Goal: Task Accomplishment & Management: Complete application form

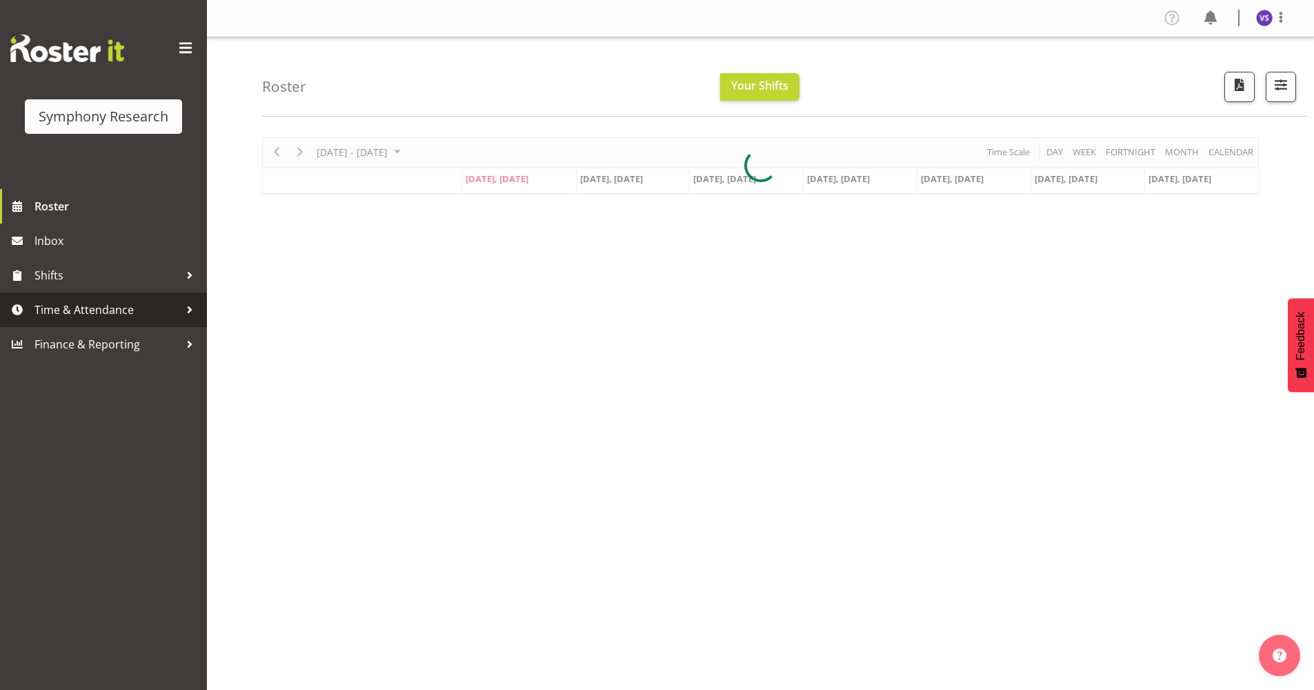
click at [94, 311] on span "Time & Attendance" at bounding box center [106, 309] width 145 height 21
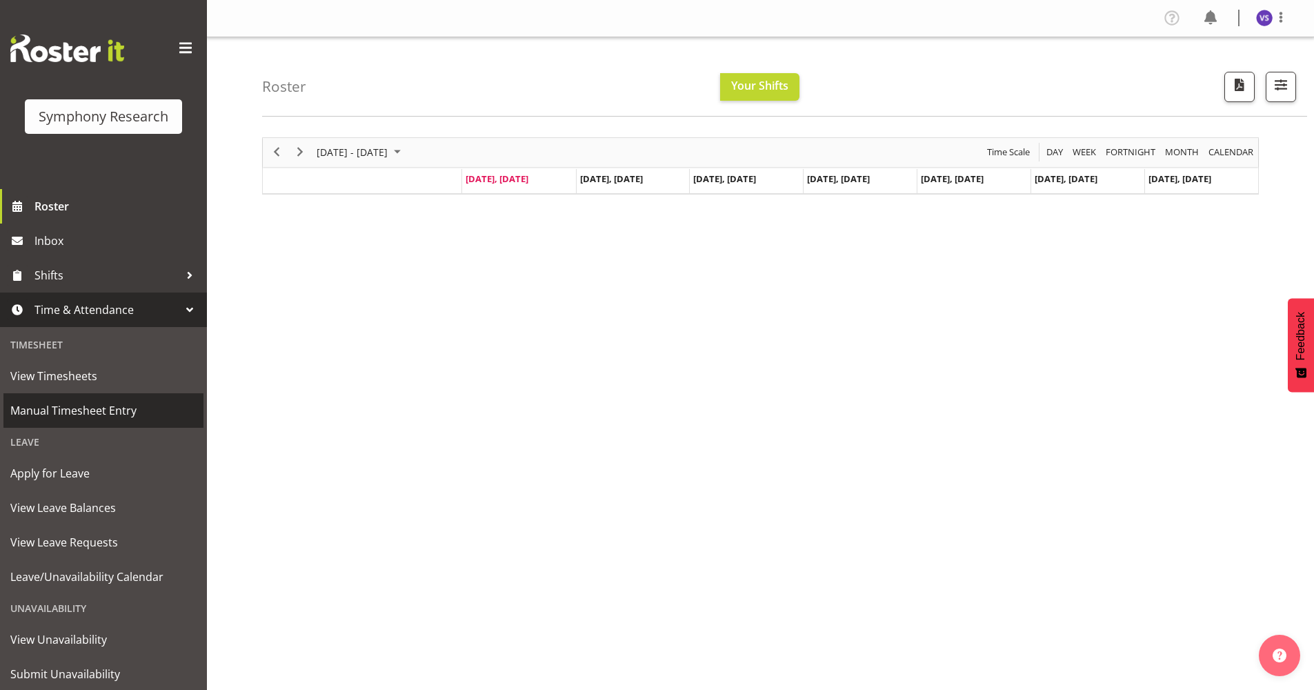
click at [118, 415] on span "Manual Timesheet Entry" at bounding box center [103, 410] width 186 height 21
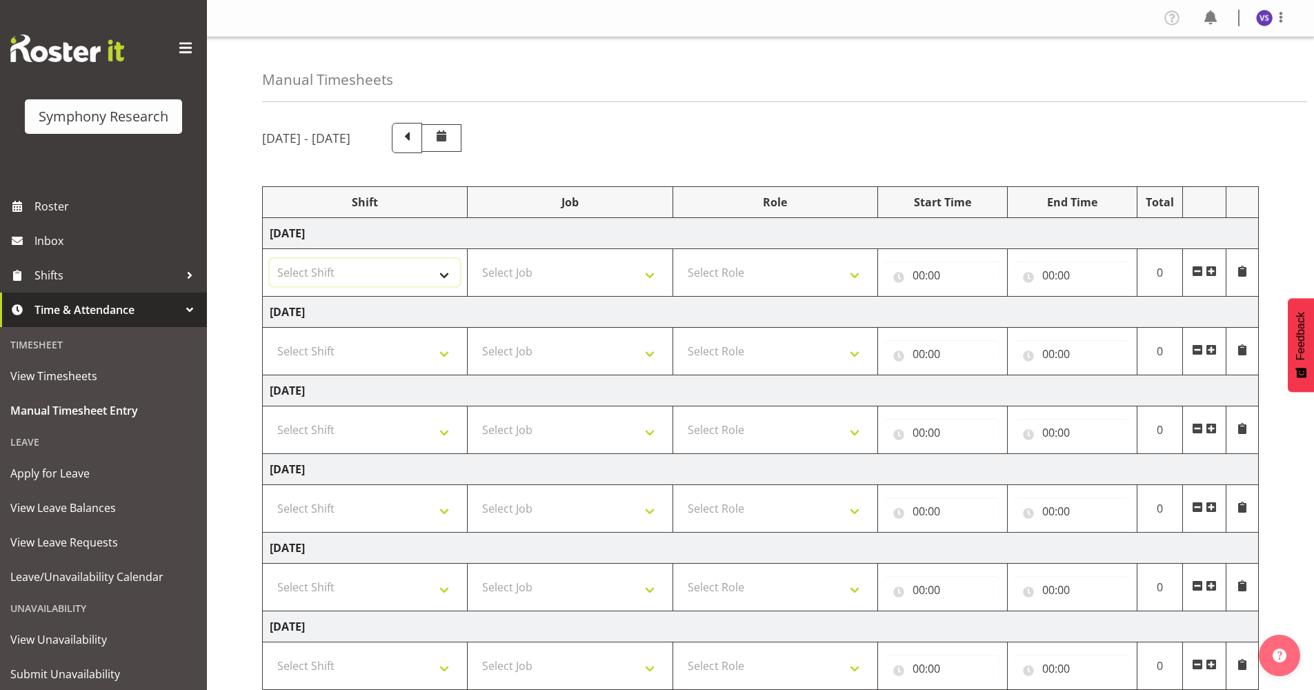
click at [443, 278] on select "Select Shift !!Weekend Residential (Roster IT Shift Label) *Business 9/10am ~ 4…" at bounding box center [365, 273] width 190 height 28
select select "41604"
click at [270, 259] on select "Select Shift !!Weekend Residential (Roster IT Shift Label) *Business 9/10am ~ 4…" at bounding box center [365, 273] width 190 height 28
click at [648, 276] on select "Select Job 550060 IF Admin 553492 World Poll Aus Wave 2 Main 2025 553493 World …" at bounding box center [570, 273] width 190 height 28
select select "10527"
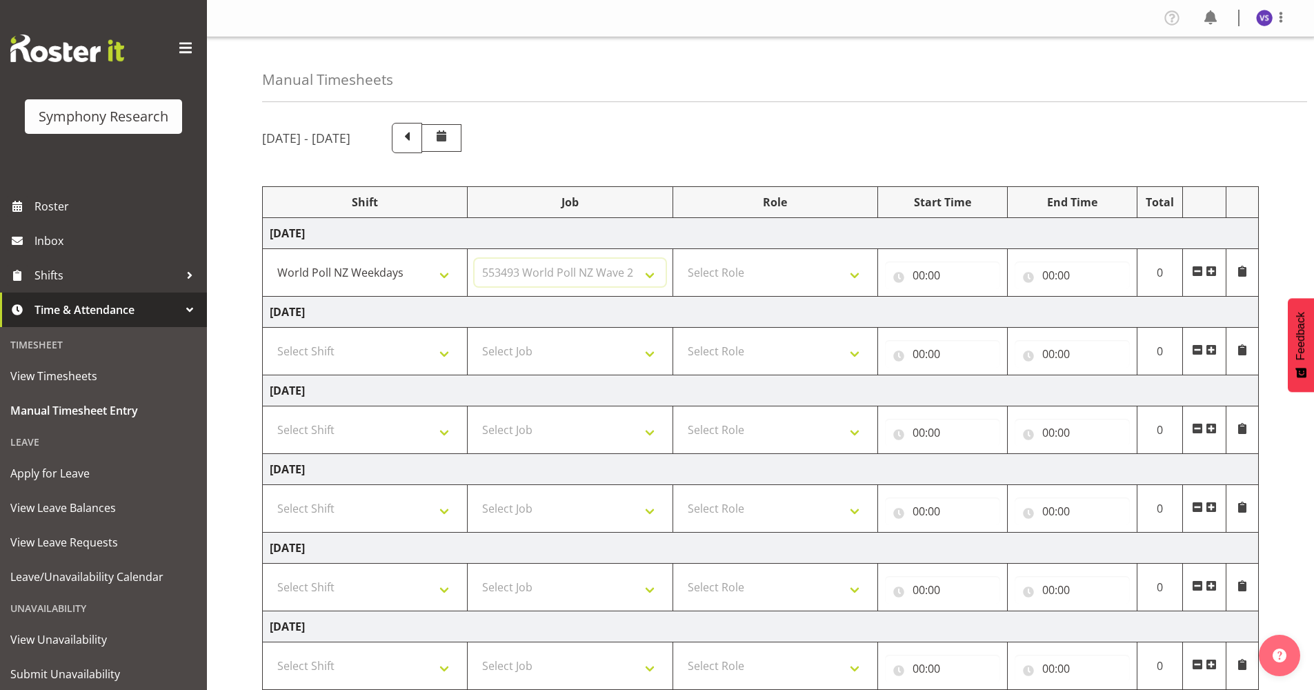
click at [475, 259] on select "Select Job 550060 IF Admin 553492 World Poll Aus Wave 2 Main 2025 553493 World …" at bounding box center [570, 273] width 190 height 28
click at [864, 276] on select "Select Role Briefing Interviewing" at bounding box center [775, 273] width 190 height 28
select select "47"
click at [680, 259] on select "Select Role Briefing Interviewing" at bounding box center [775, 273] width 190 height 28
click at [922, 275] on input "00:00" at bounding box center [942, 275] width 115 height 28
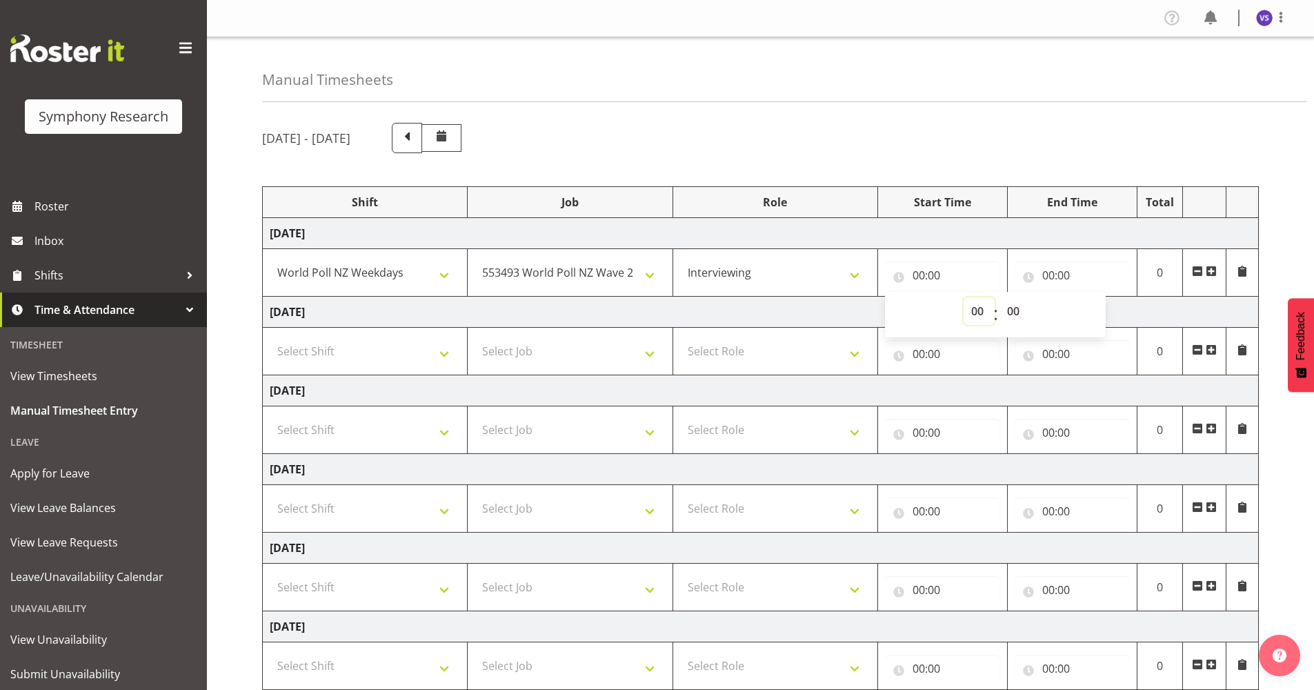
click at [971, 309] on select "00 01 02 03 04 05 06 07 08 09 10 11 12 13 14 15 16 17 18 19 20 21 22 23" at bounding box center [979, 311] width 31 height 28
select select "17"
click at [964, 297] on select "00 01 02 03 04 05 06 07 08 09 10 11 12 13 14 15 16 17 18 19 20 21 22 23" at bounding box center [979, 311] width 31 height 28
type input "17:00"
click at [1008, 311] on select "00 01 02 03 04 05 06 07 08 09 10 11 12 13 14 15 16 17 18 19 20 21 22 23 24 25 2…" at bounding box center [1014, 311] width 31 height 28
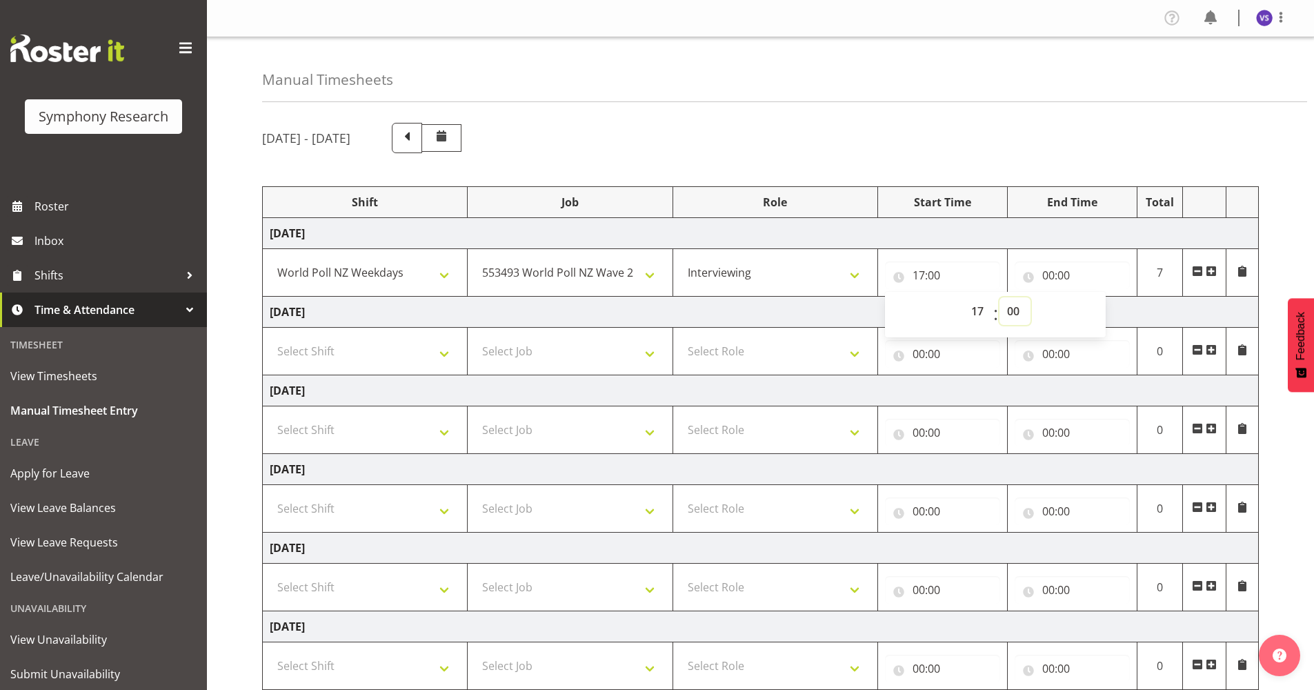
click at [999, 297] on select "00 01 02 03 04 05 06 07 08 09 10 11 12 13 14 15 16 17 18 19 20 21 22 23 24 25 2…" at bounding box center [1014, 311] width 31 height 28
click at [1050, 270] on input "00:00" at bounding box center [1072, 275] width 115 height 28
click at [1100, 311] on select "00 01 02 03 04 05 06 07 08 09 10 11 12 13 14 15 16 17 18 19 20 21 22 23" at bounding box center [1108, 311] width 31 height 28
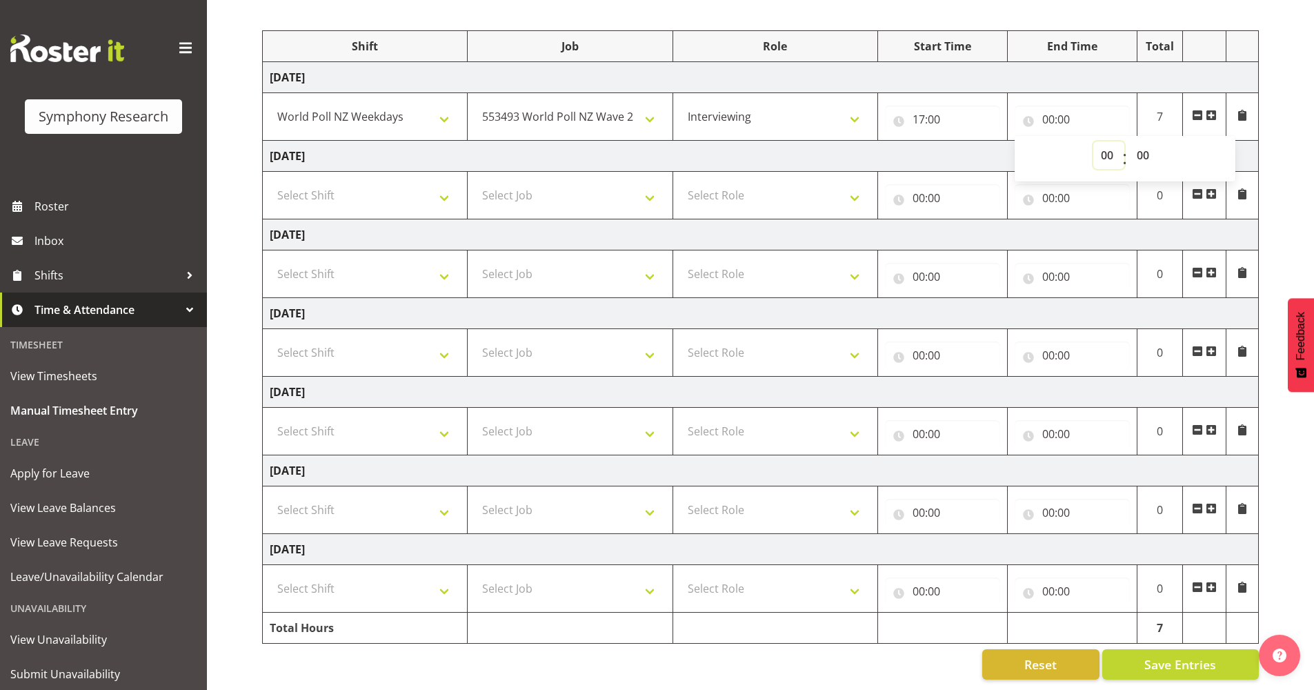
scroll to position [166, 0]
drag, startPoint x: 1111, startPoint y: 143, endPoint x: 1107, endPoint y: 155, distance: 12.2
click at [1111, 143] on select "00 01 02 03 04 05 06 07 08 09 10 11 12 13 14 15 16 17 18 19 20 21 22 23" at bounding box center [1108, 155] width 31 height 28
select select "21"
click at [1093, 141] on select "00 01 02 03 04 05 06 07 08 09 10 11 12 13 14 15 16 17 18 19 20 21 22 23" at bounding box center [1108, 155] width 31 height 28
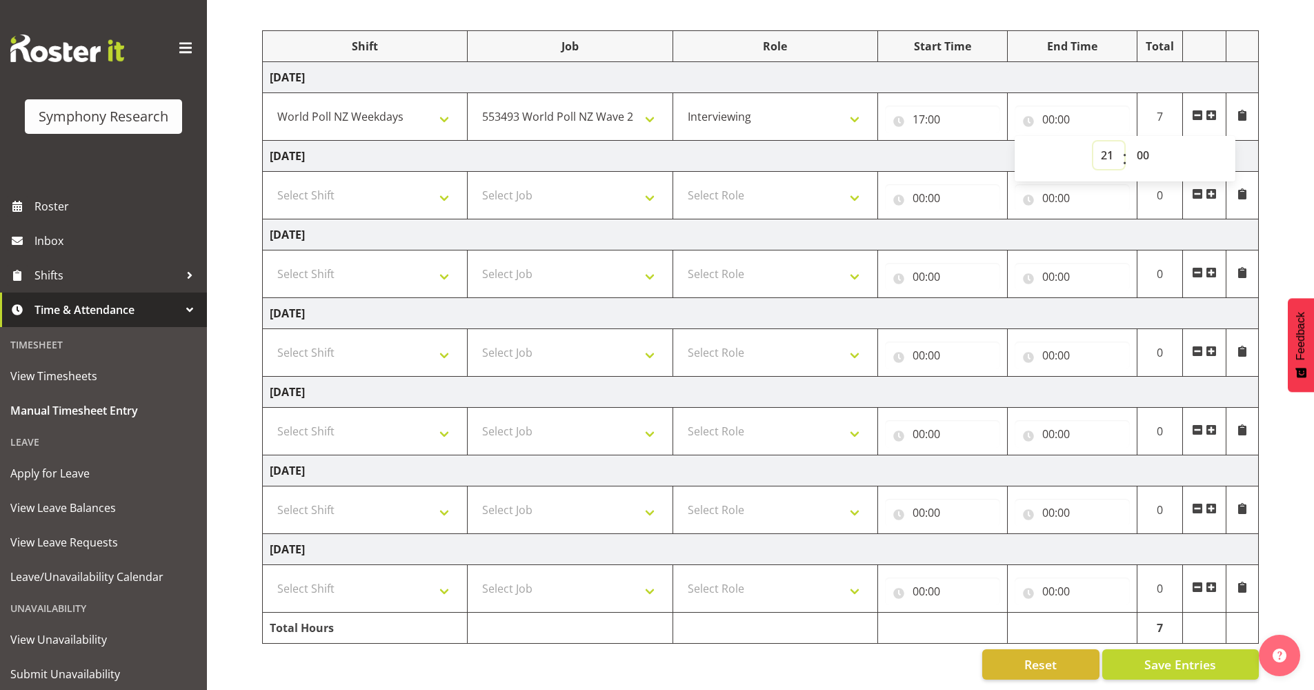
type input "21:00"
click at [1180, 659] on span "Save Entries" at bounding box center [1180, 664] width 72 height 18
